Goal: Information Seeking & Learning: Check status

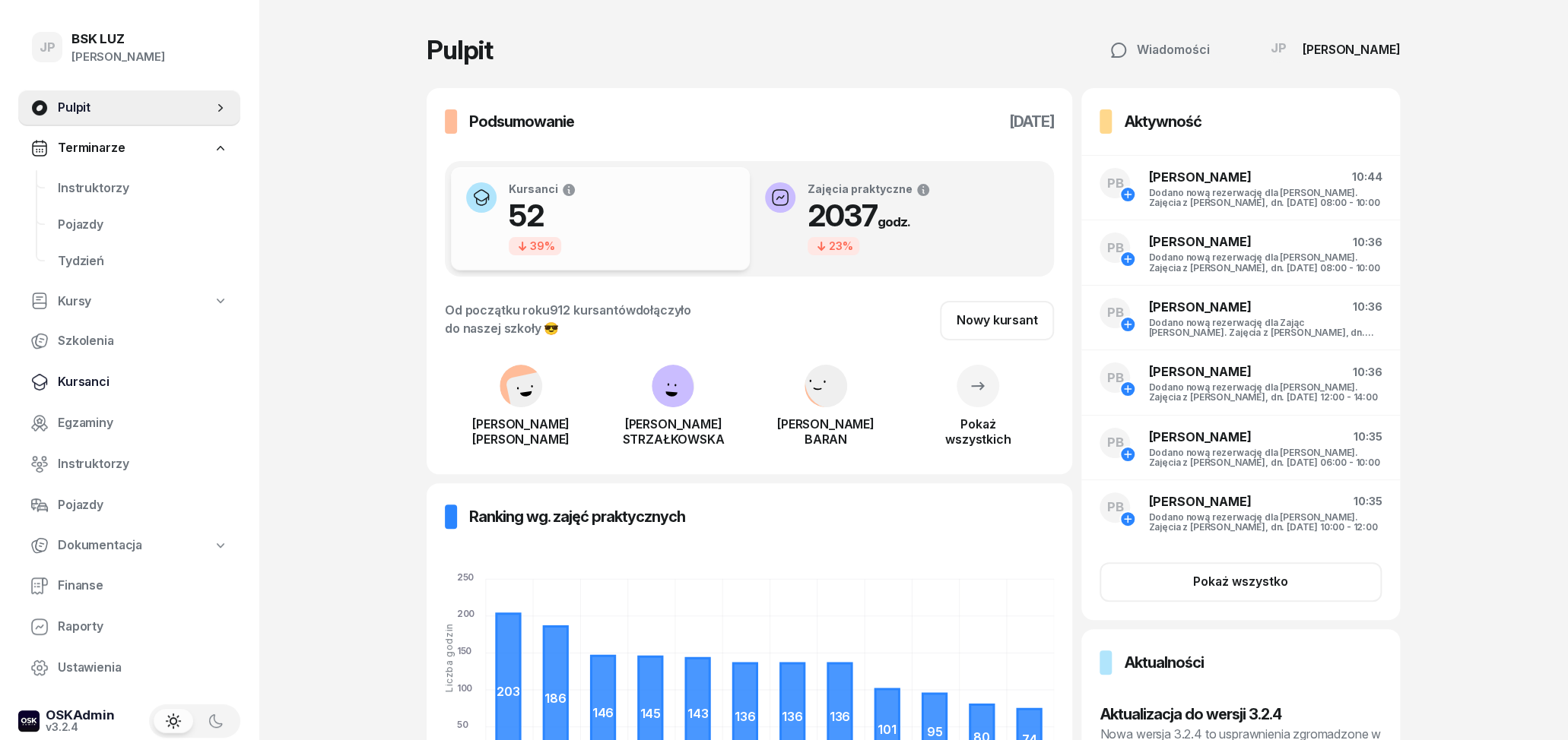
click at [105, 379] on span "Kursanci" at bounding box center [143, 383] width 171 height 20
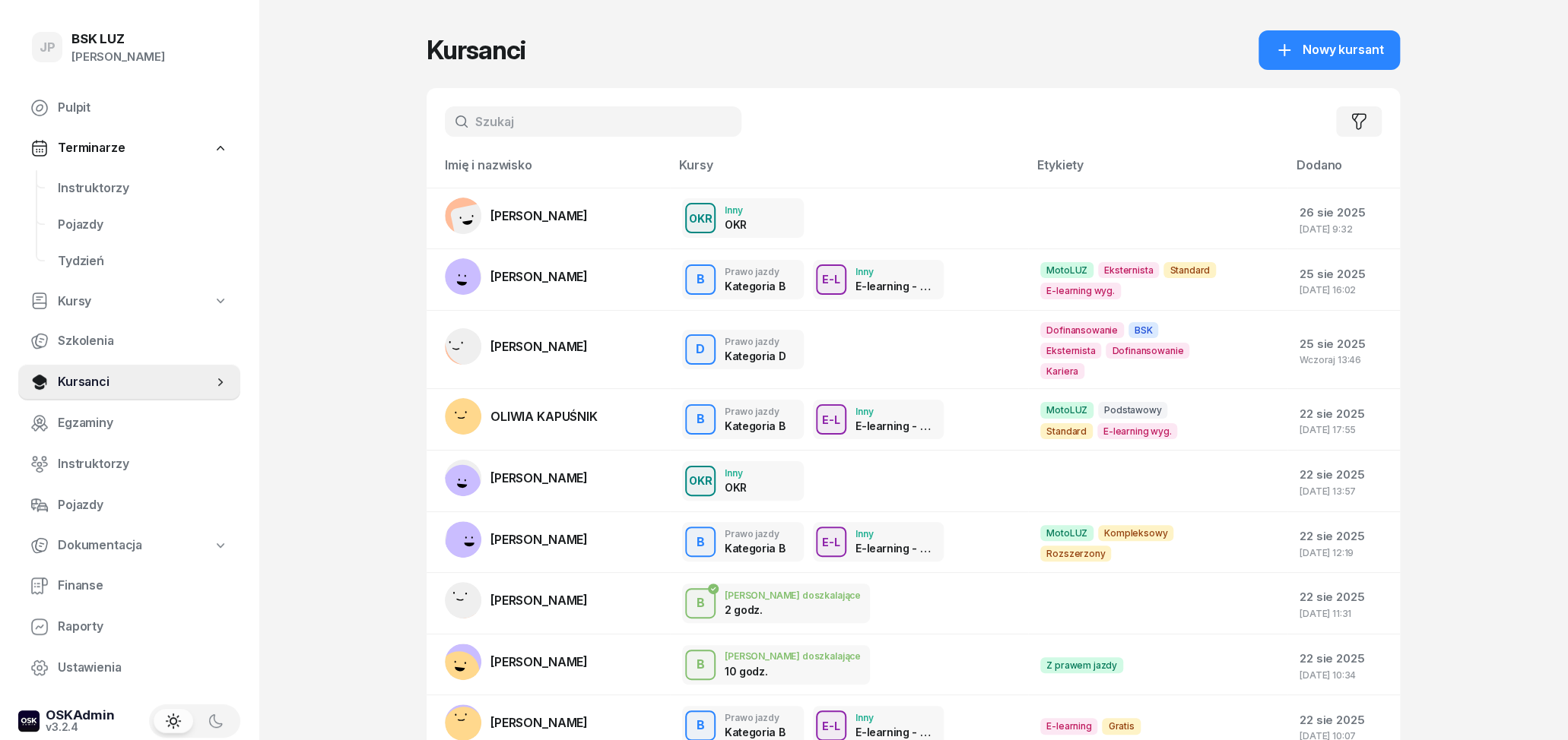
click at [557, 130] on input "text" at bounding box center [594, 122] width 297 height 30
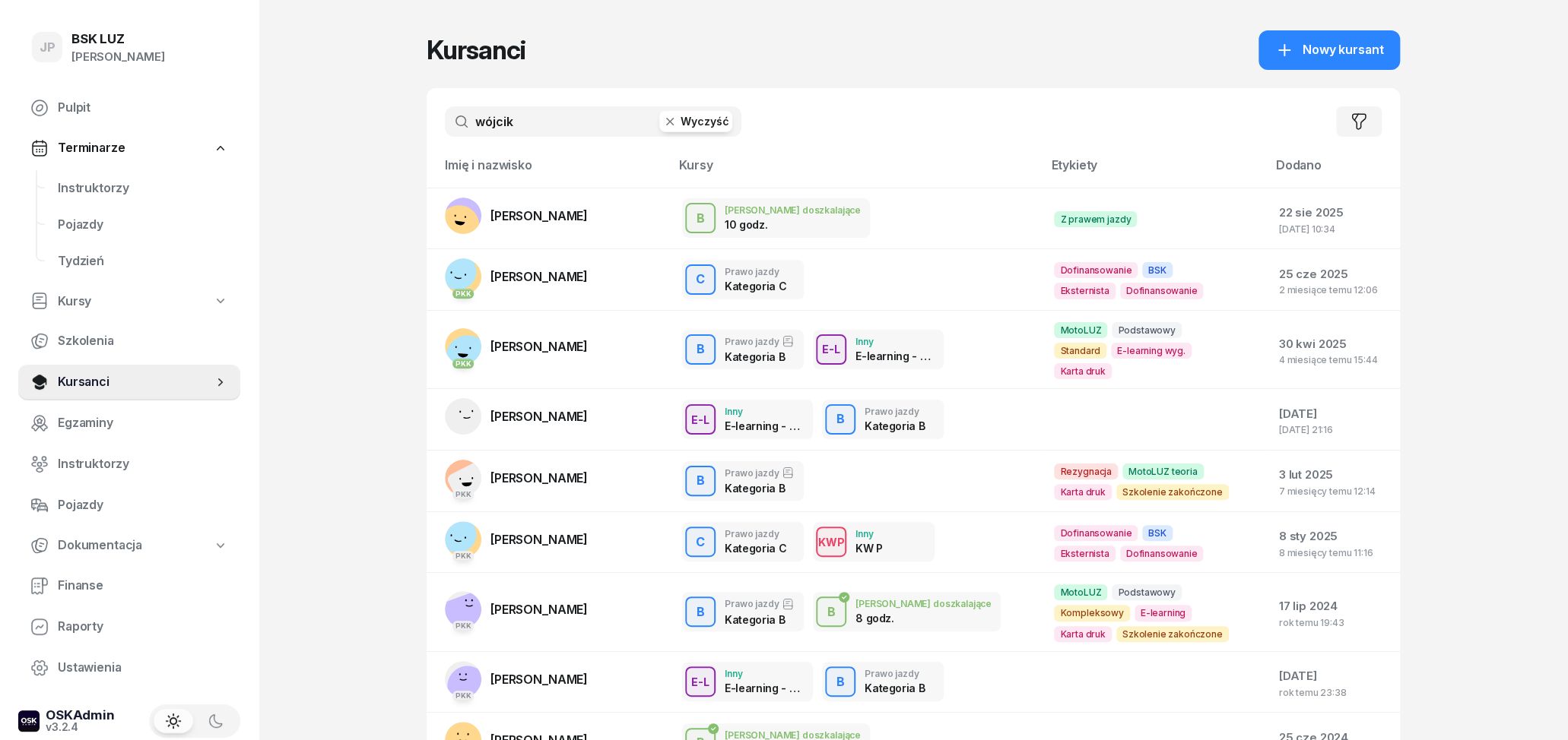
type input "wójcik"
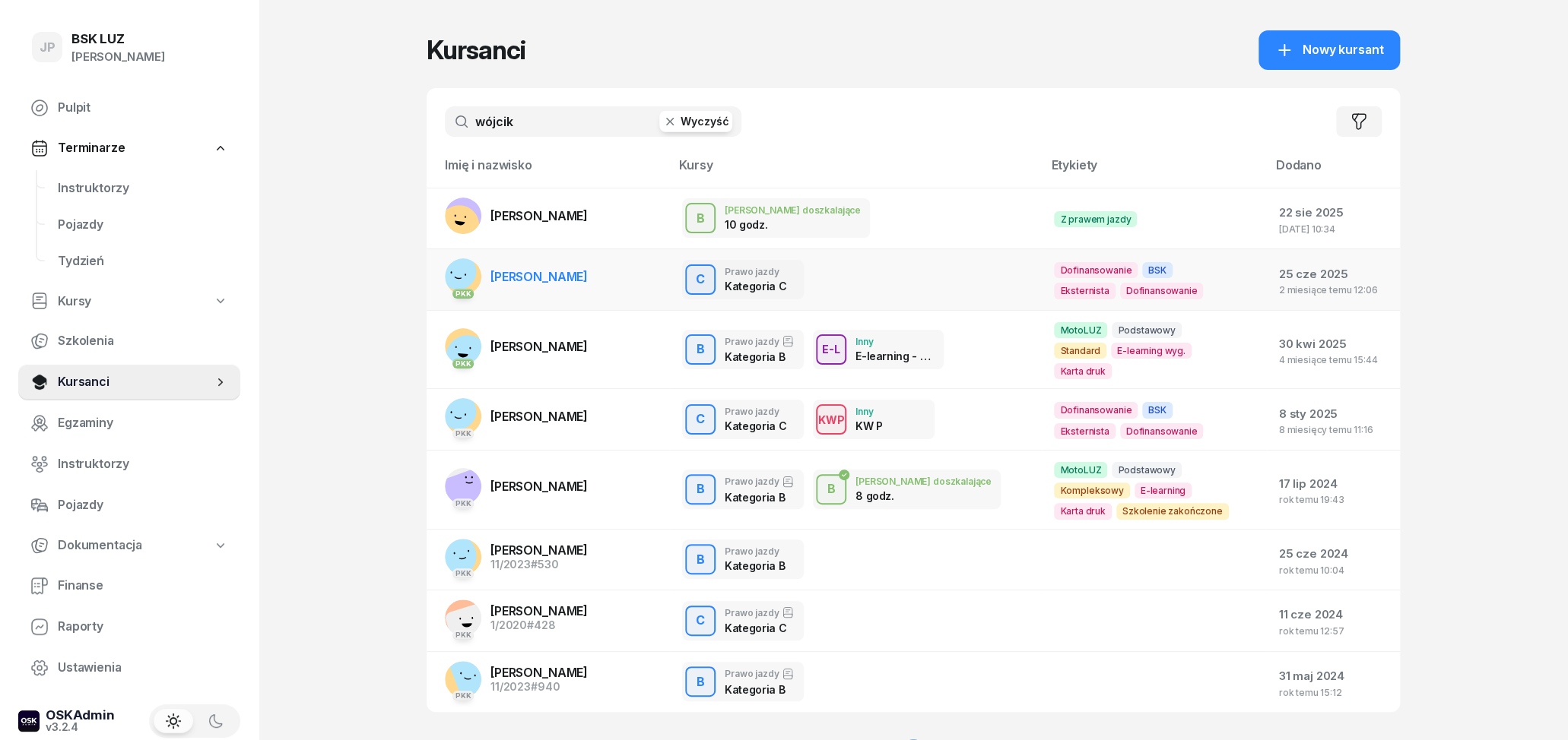
click at [651, 269] on td "PKK [PERSON_NAME]" at bounding box center [548, 280] width 243 height 62
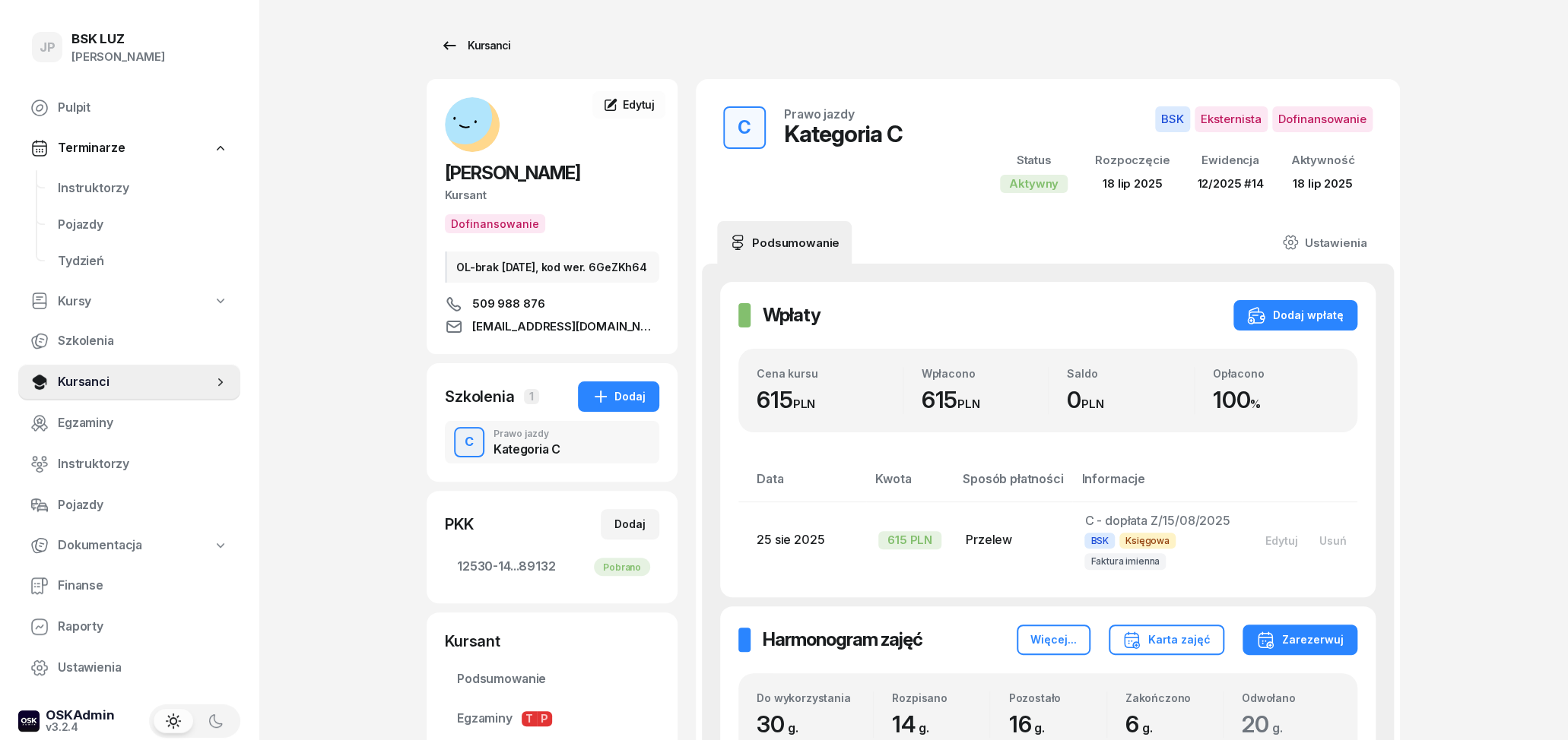
click at [450, 40] on icon at bounding box center [449, 46] width 18 height 18
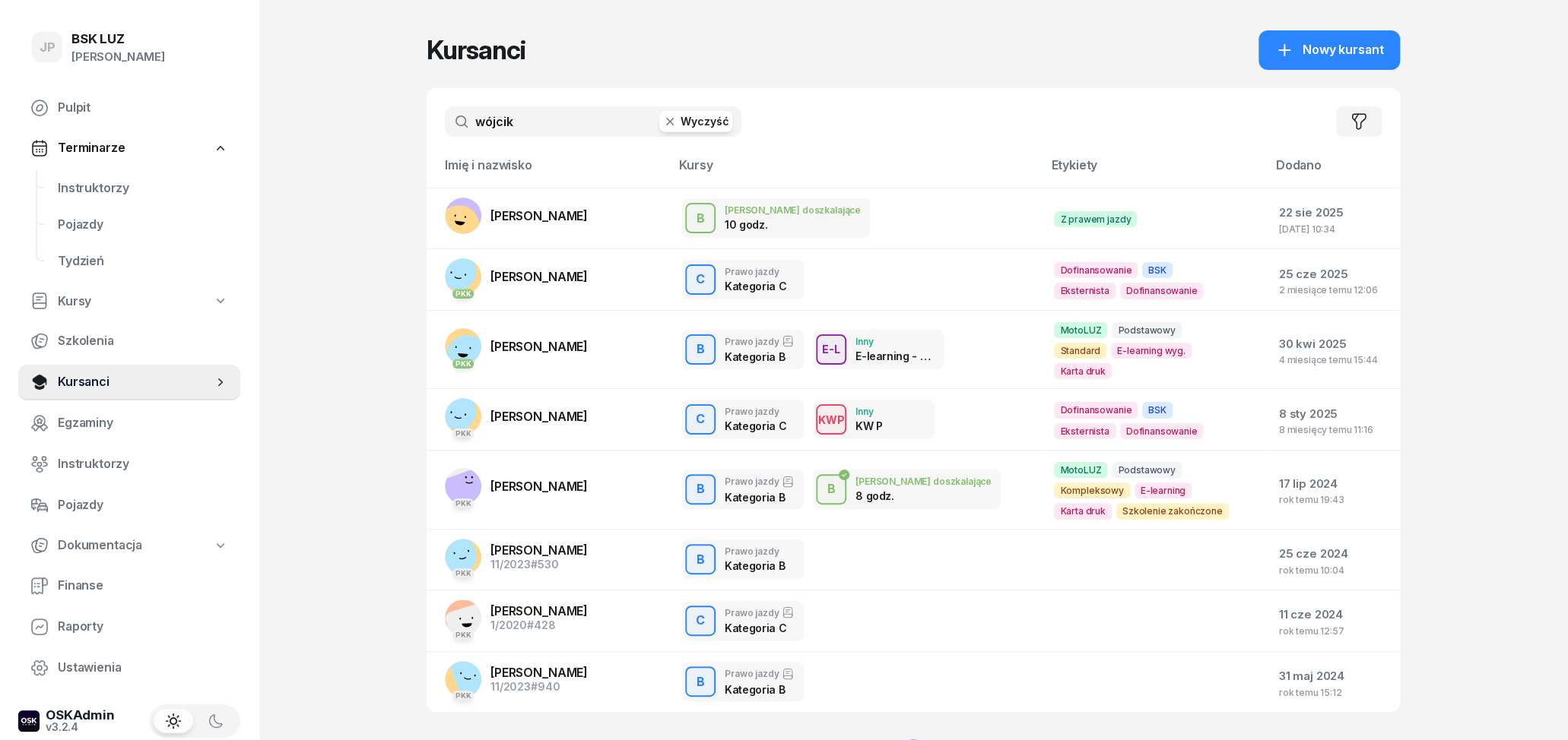
drag, startPoint x: 597, startPoint y: 118, endPoint x: 454, endPoint y: 125, distance: 143.2
click at [454, 125] on input "wójcik" at bounding box center [594, 122] width 297 height 30
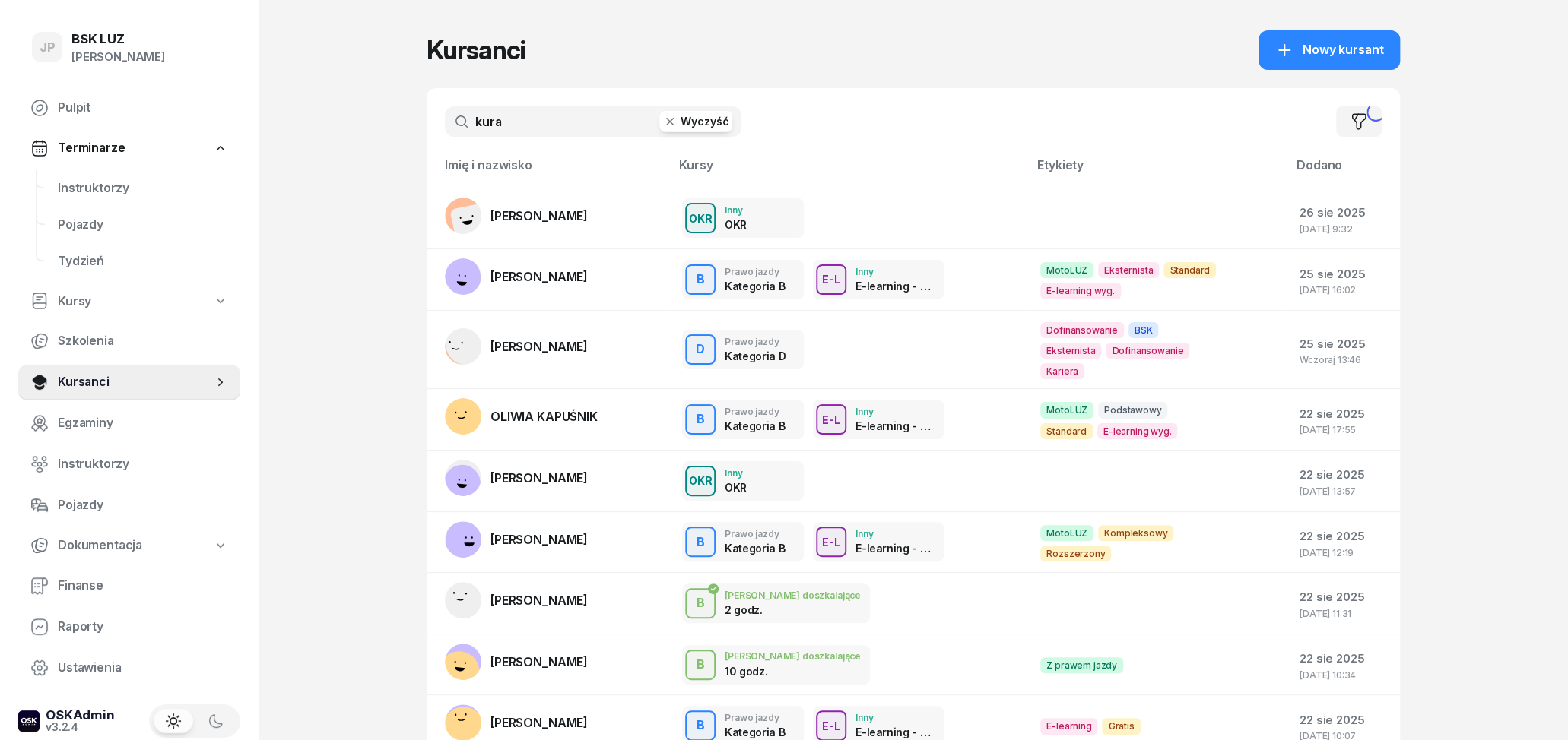
type input "kura"
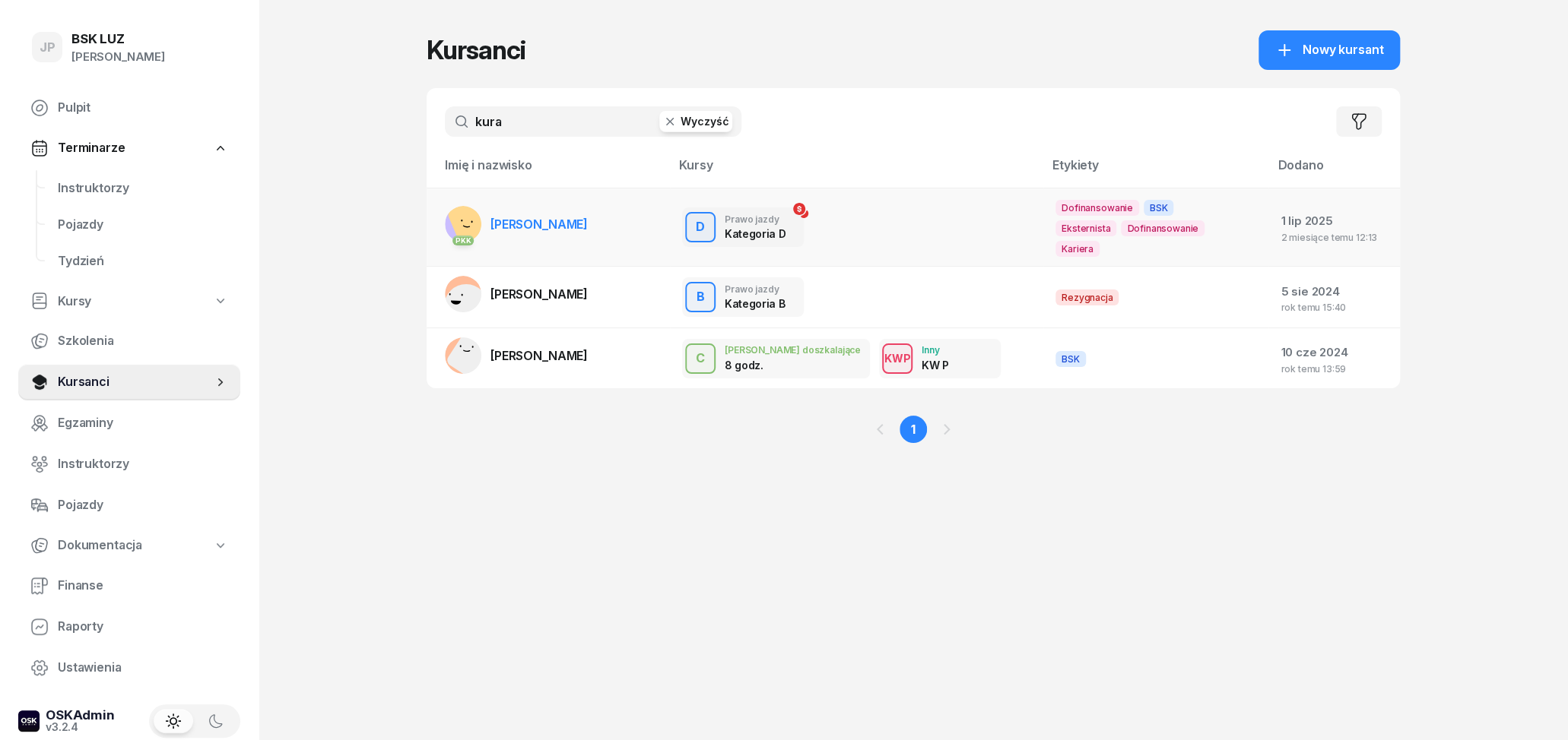
click at [597, 201] on td "PKK [PERSON_NAME]" at bounding box center [548, 227] width 243 height 79
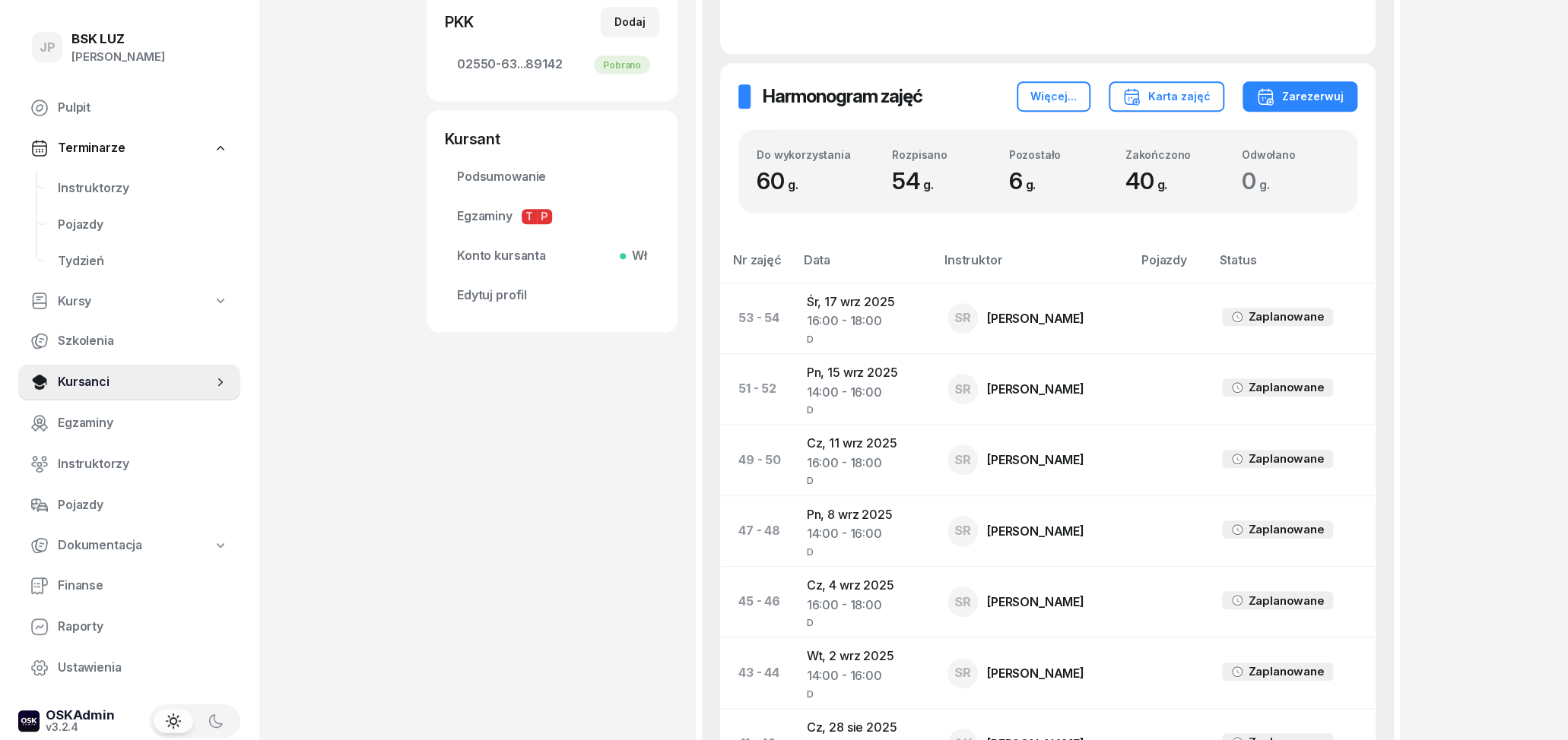
scroll to position [475, 0]
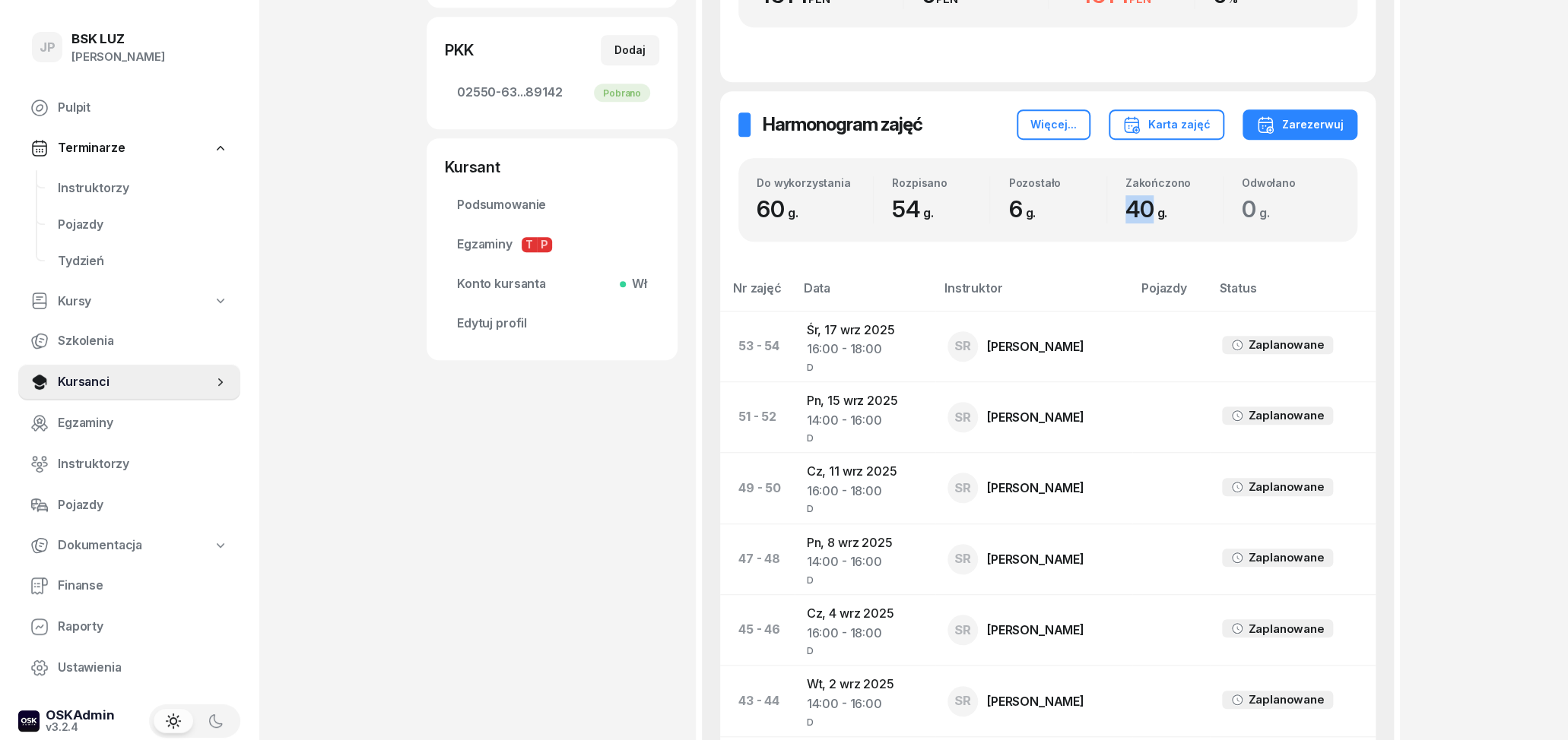
drag, startPoint x: 1123, startPoint y: 211, endPoint x: 1158, endPoint y: 213, distance: 35.1
click at [1158, 213] on div "Zakończono 40 g." at bounding box center [1164, 199] width 115 height 47
click at [1083, 239] on div "Do wykorzystania 60 g. Rozpisano 54 g. Pozostało 6 g. Zakończono 40 g. Odwołano…" at bounding box center [1048, 200] width 619 height 84
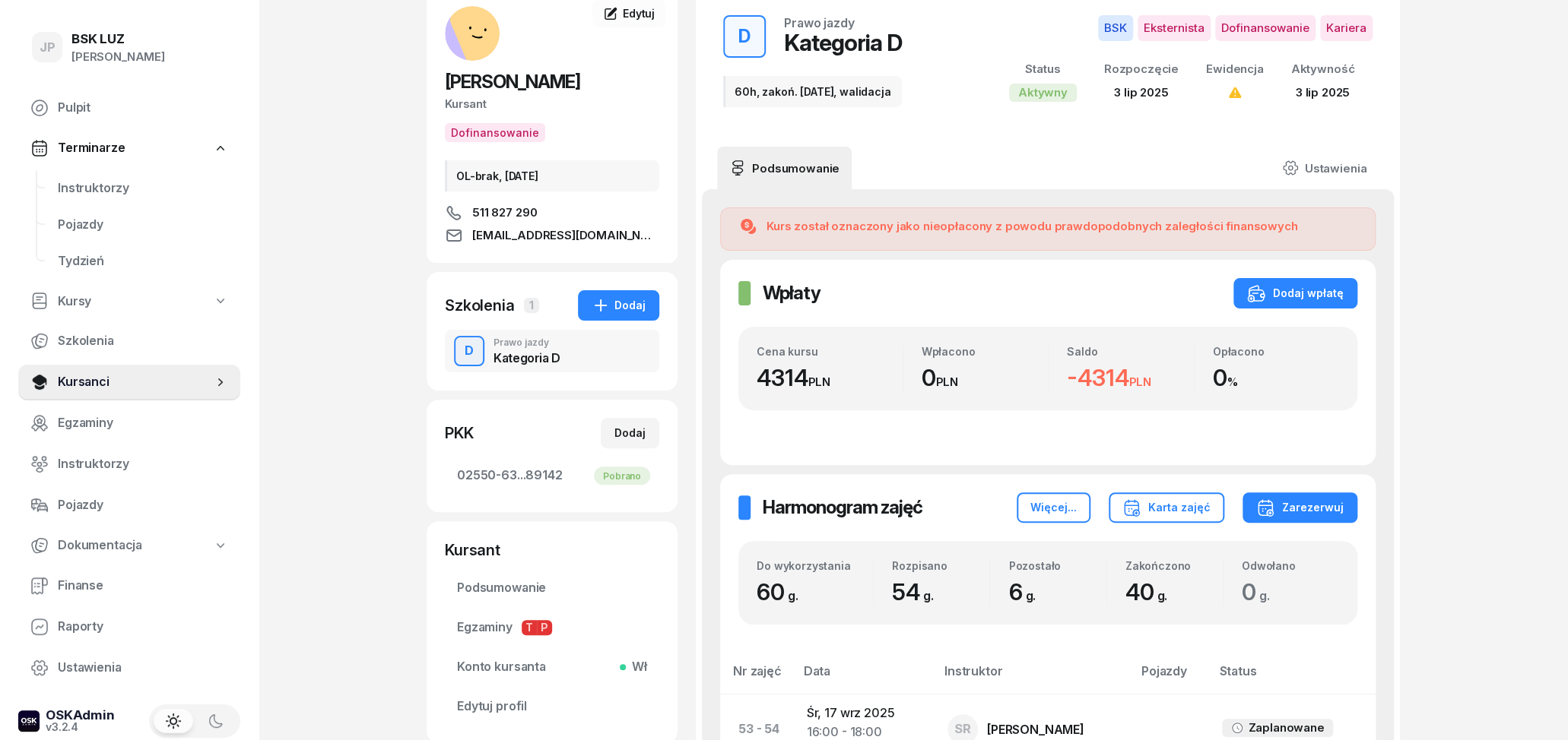
scroll to position [79, 0]
